Goal: Check status: Check status

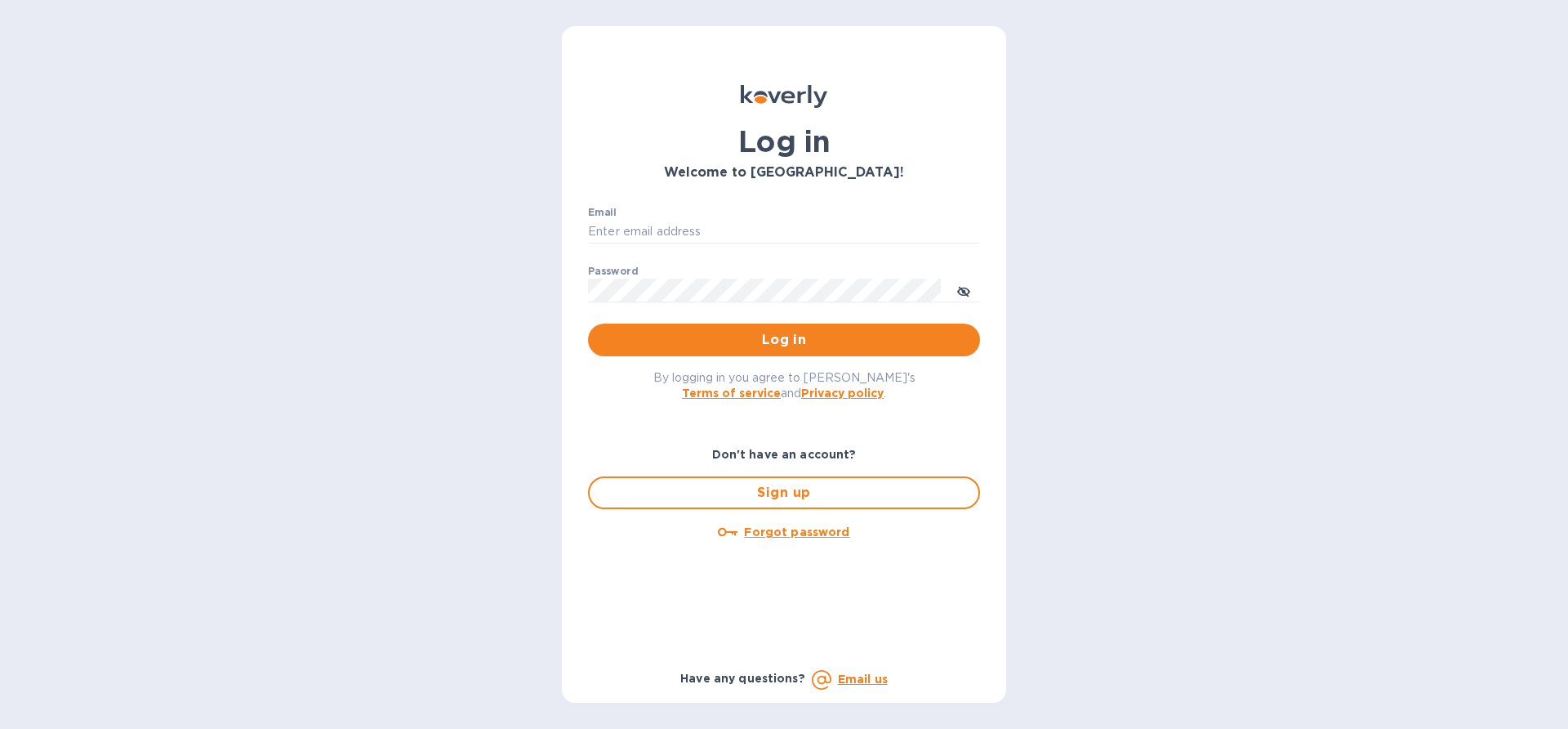
type input "edali.g@citymoonlight.com"
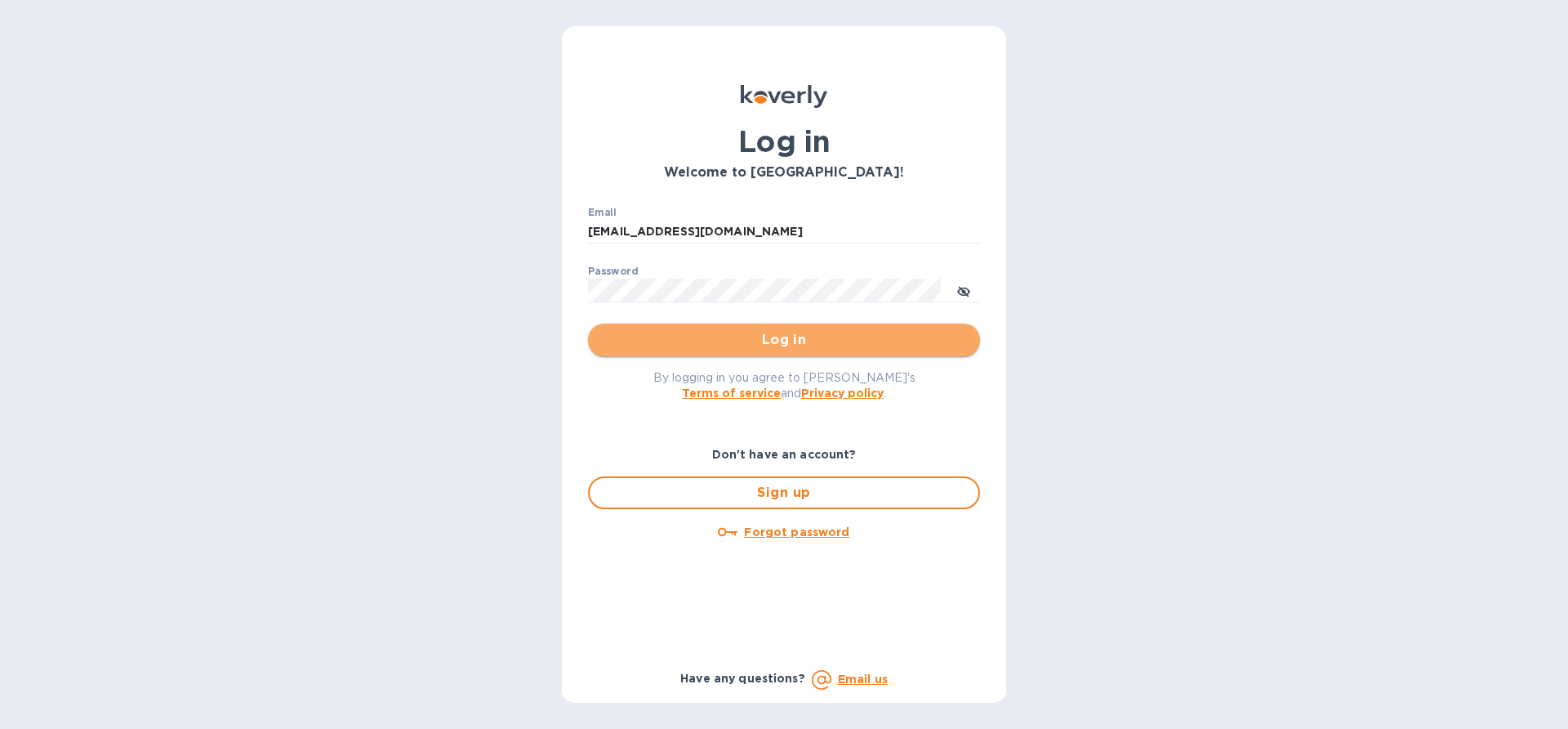
drag, startPoint x: 0, startPoint y: 0, endPoint x: 728, endPoint y: 344, distance: 805.2
click at [728, 344] on span "Log in" at bounding box center [784, 340] width 366 height 20
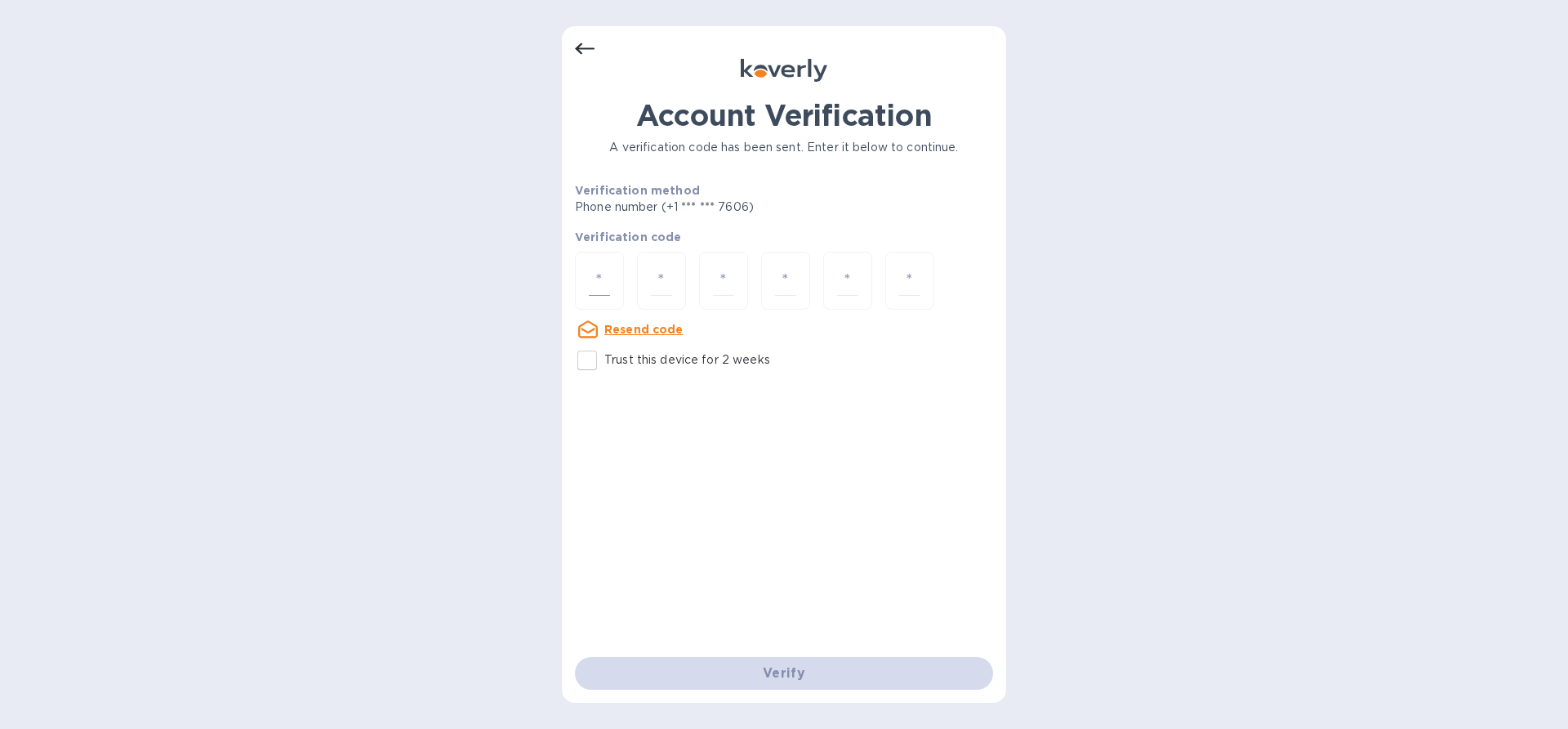
click at [579, 280] on div at bounding box center [600, 280] width 49 height 58
paste input "6"
type input "6"
type input "0"
type input "5"
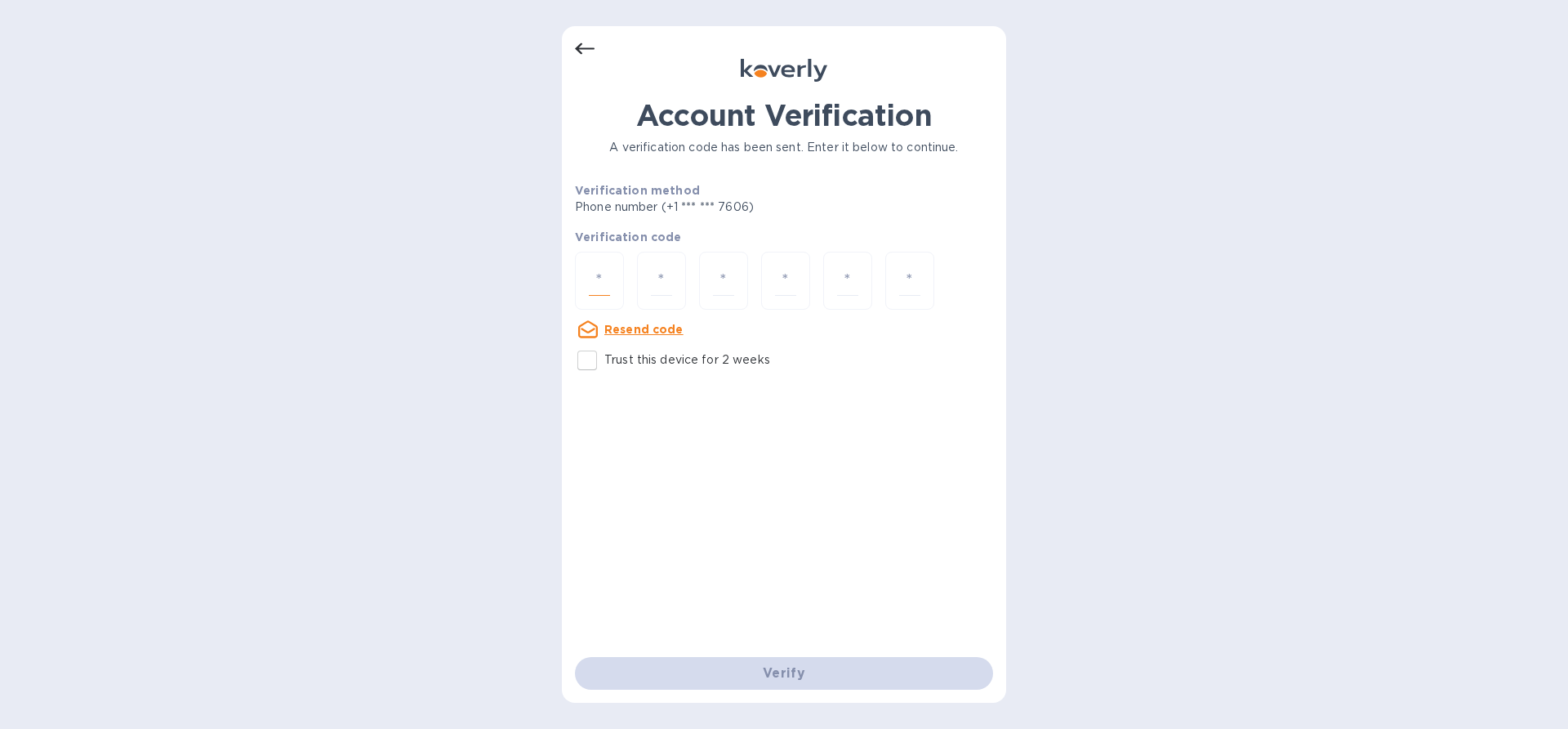
type input "1"
type input "5"
type input "6"
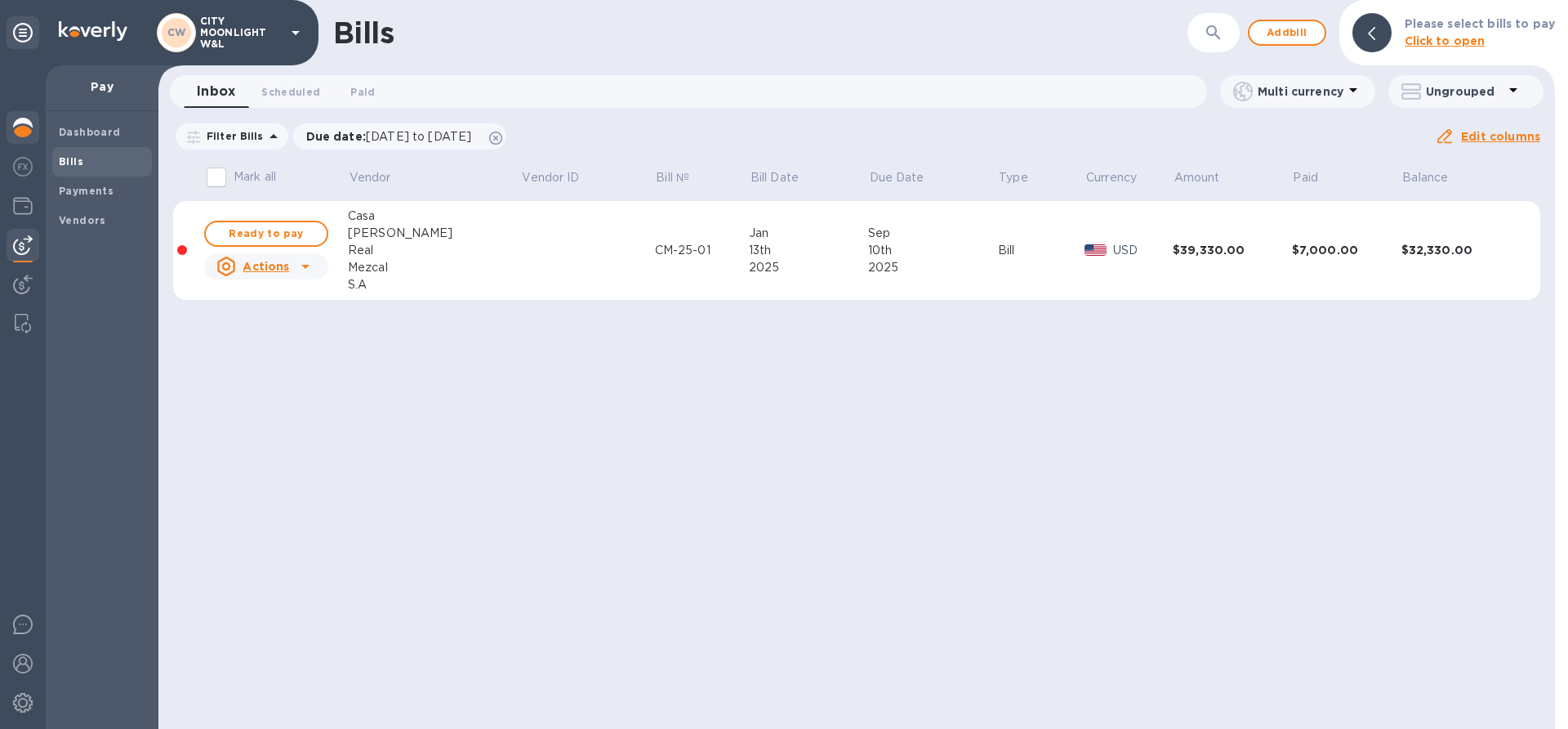
click at [22, 131] on img at bounding box center [23, 128] width 20 height 20
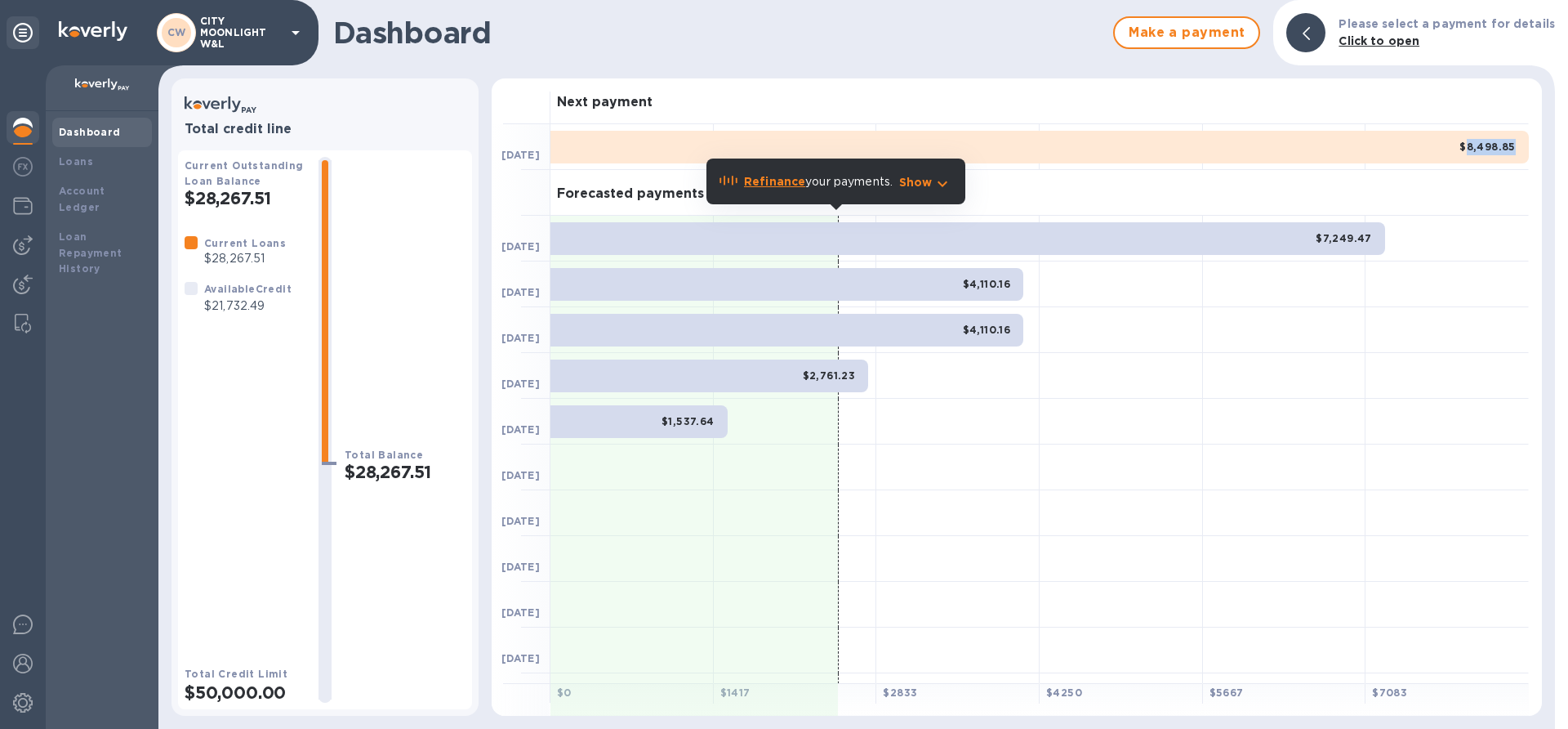
drag, startPoint x: 1466, startPoint y: 143, endPoint x: 1516, endPoint y: 143, distance: 50.0
click at [1516, 143] on div "$8,498.85" at bounding box center [1040, 146] width 978 height 32
